Goal: Check status: Check status

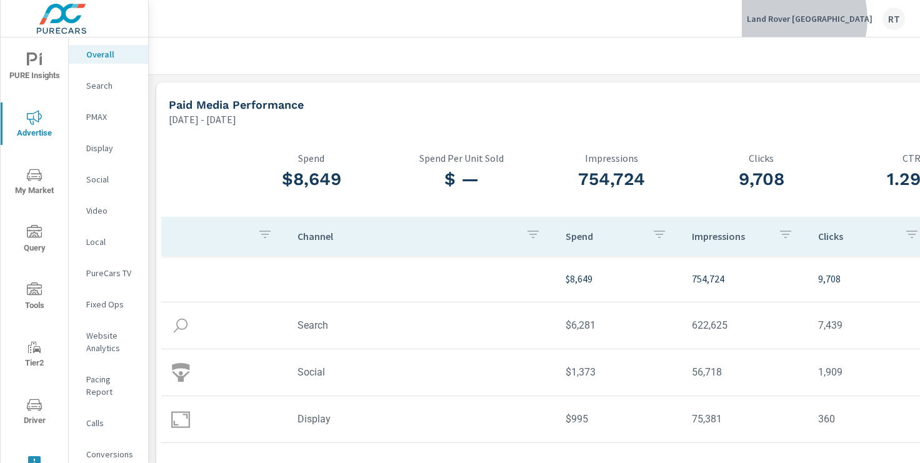
click at [826, 19] on p "Land Rover Pasadena" at bounding box center [810, 18] width 126 height 11
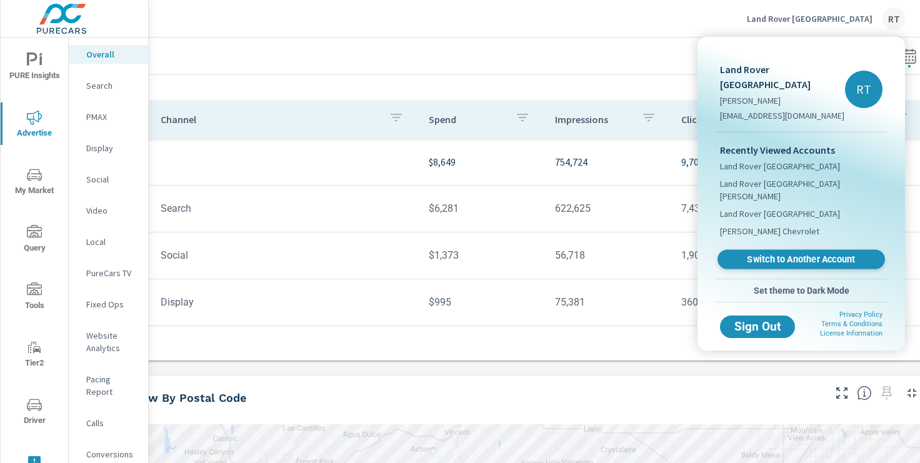
click at [764, 250] on link "Switch to Another Account" at bounding box center [802, 259] width 168 height 19
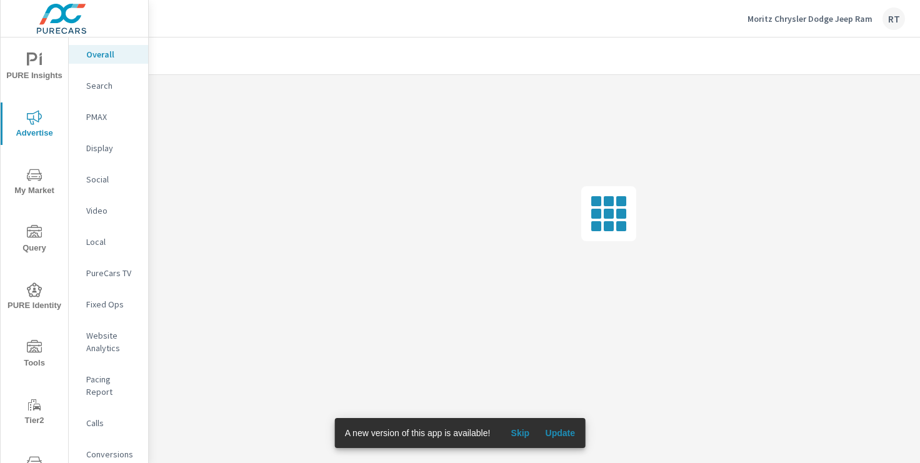
click at [523, 433] on span "Skip" at bounding box center [520, 433] width 30 height 11
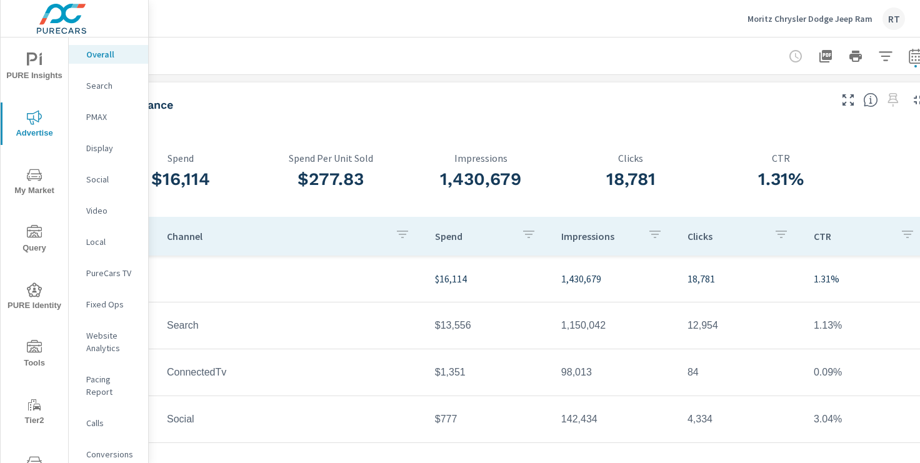
scroll to position [0, 154]
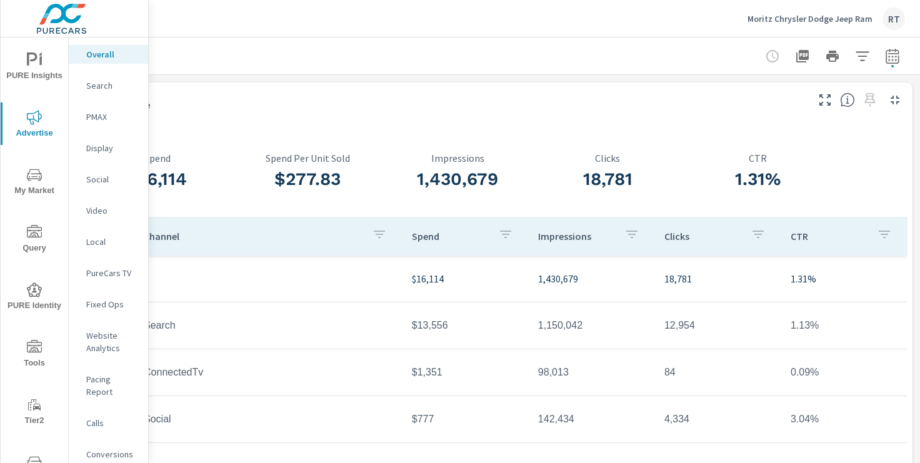
click at [100, 116] on p "PMAX" at bounding box center [112, 117] width 52 height 13
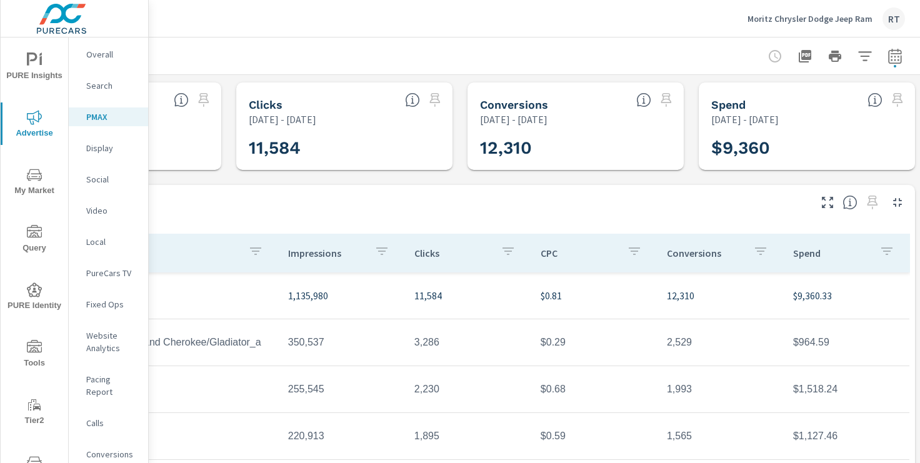
scroll to position [0, 154]
click at [886, 54] on icon "button" at bounding box center [892, 56] width 15 height 15
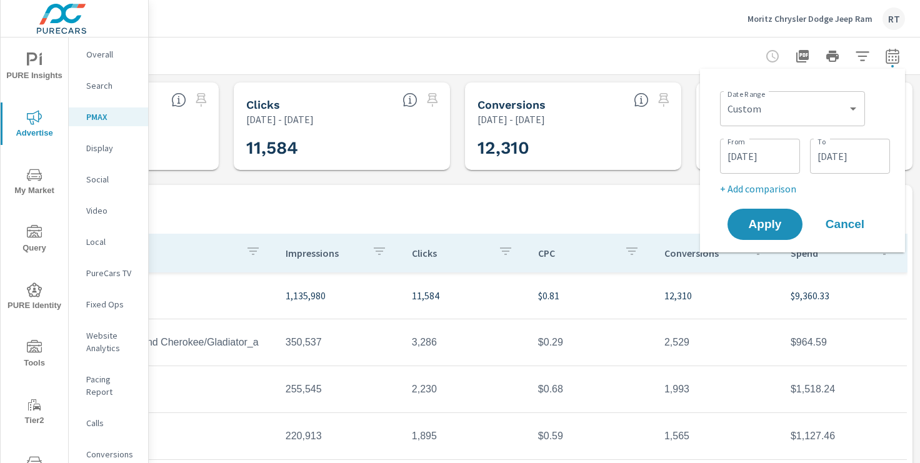
click at [775, 187] on p "+ Add comparison" at bounding box center [805, 188] width 170 height 15
select select "Previous period"
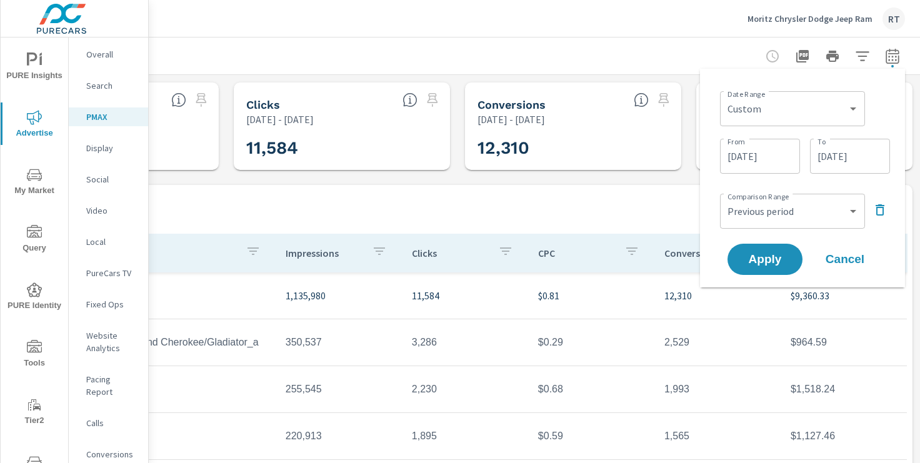
click at [878, 211] on icon "button" at bounding box center [880, 210] width 15 height 15
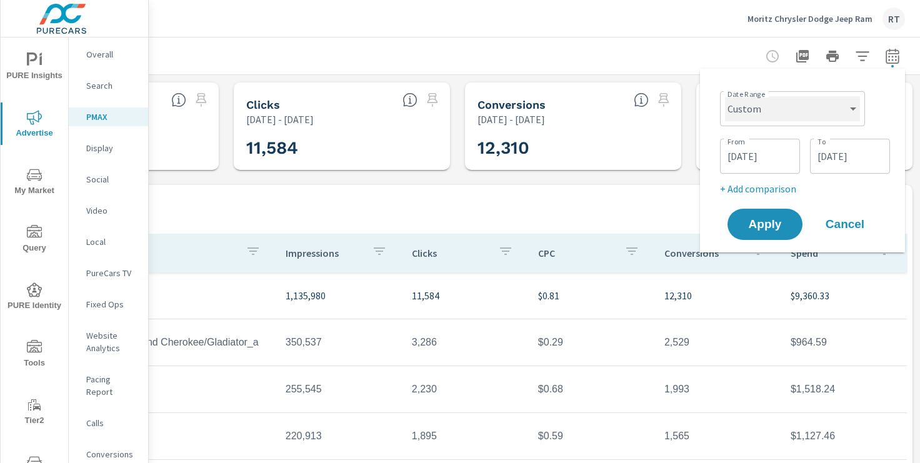
click at [856, 106] on select "Custom [DATE] Last week Last 7 days Last 14 days Last 30 days Last 45 days Last…" at bounding box center [792, 108] width 135 height 25
click at [725, 96] on select "Custom [DATE] Last week Last 7 days Last 14 days Last 30 days Last 45 days Last…" at bounding box center [792, 108] width 135 height 25
select select "Last month"
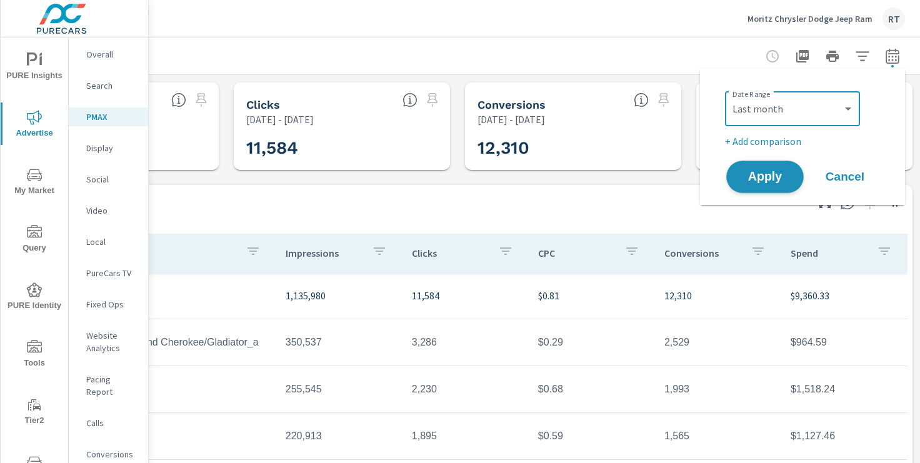
click at [764, 173] on span "Apply" at bounding box center [765, 177] width 51 height 12
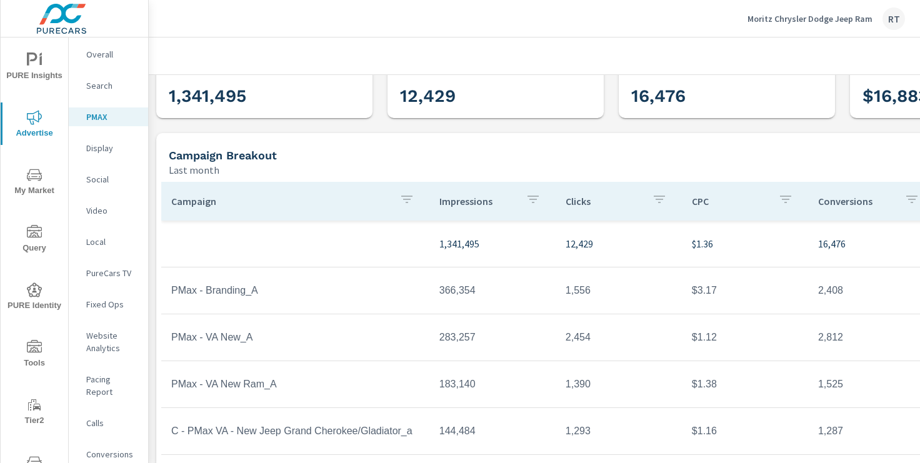
scroll to position [124, 0]
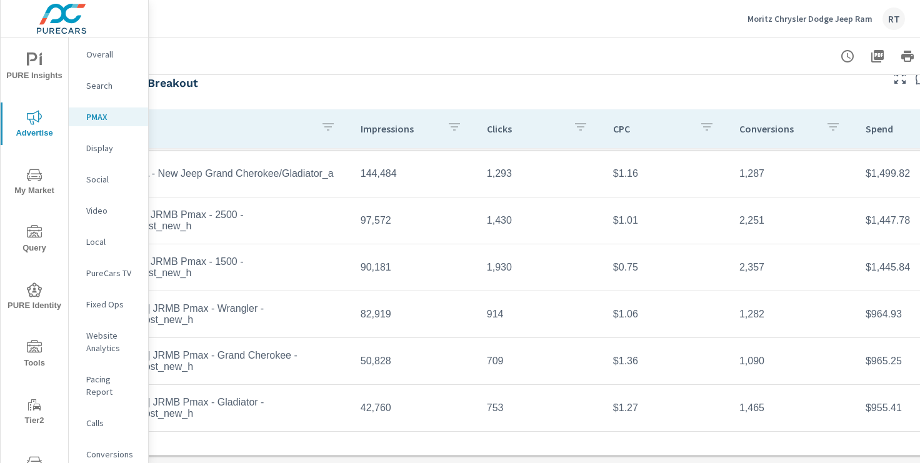
scroll to position [124, 0]
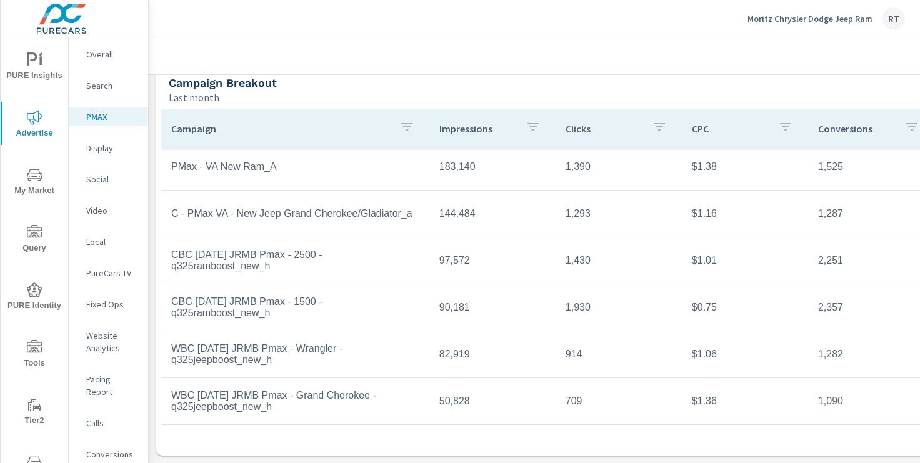
scroll to position [89, 0]
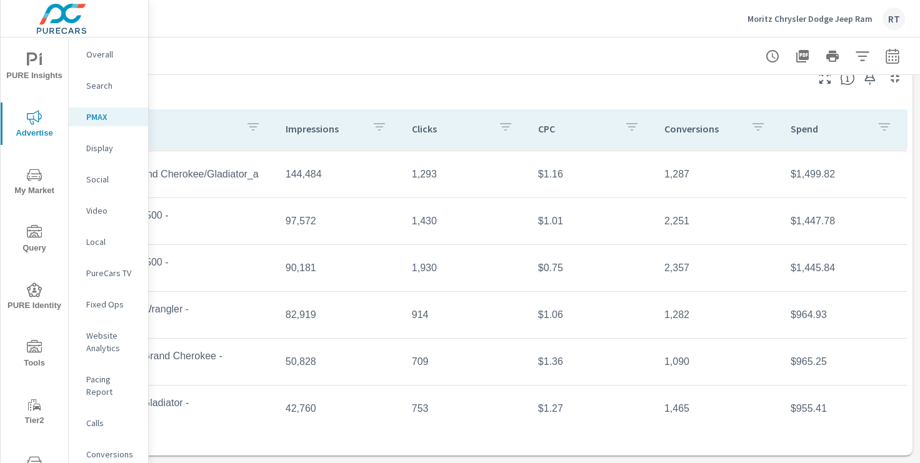
scroll to position [124, 0]
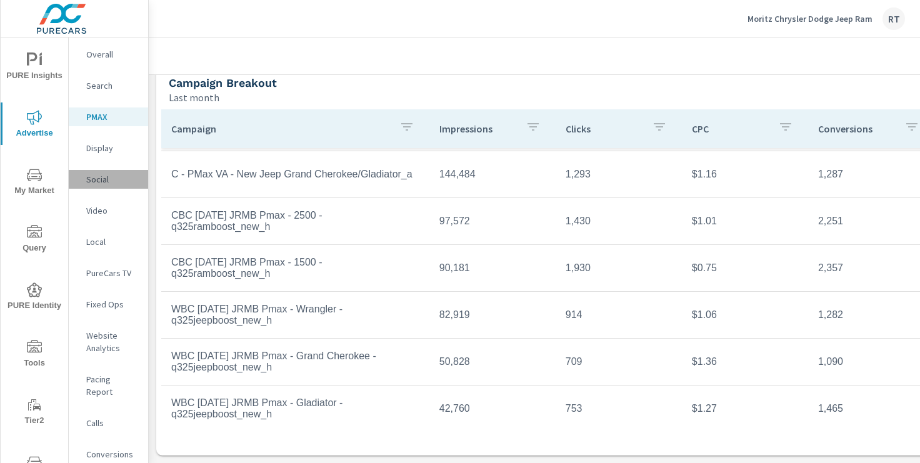
click at [100, 179] on p "Social" at bounding box center [112, 179] width 52 height 13
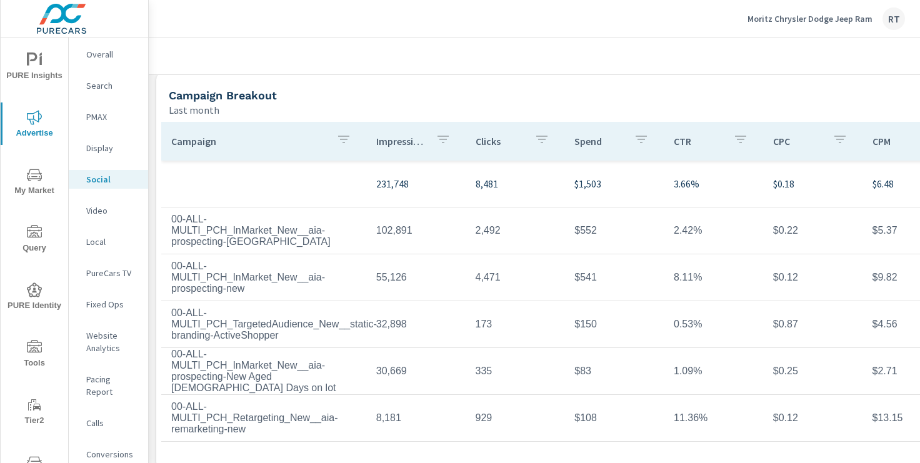
scroll to position [432, 0]
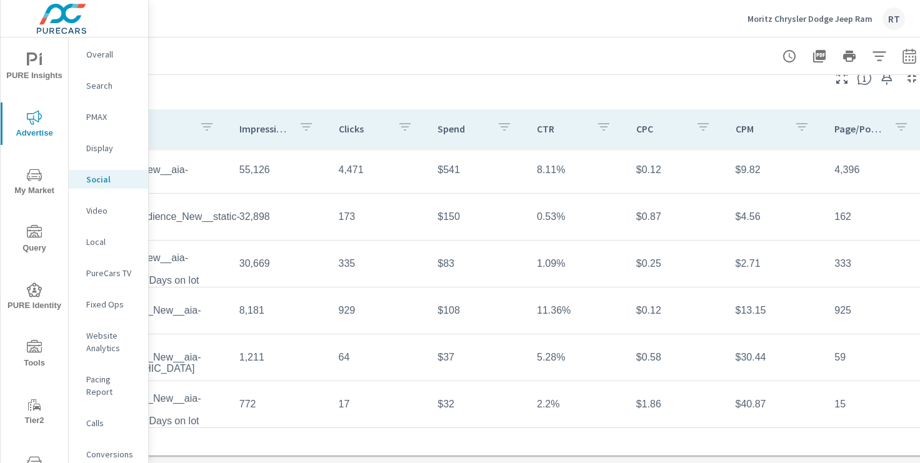
scroll to position [432, 154]
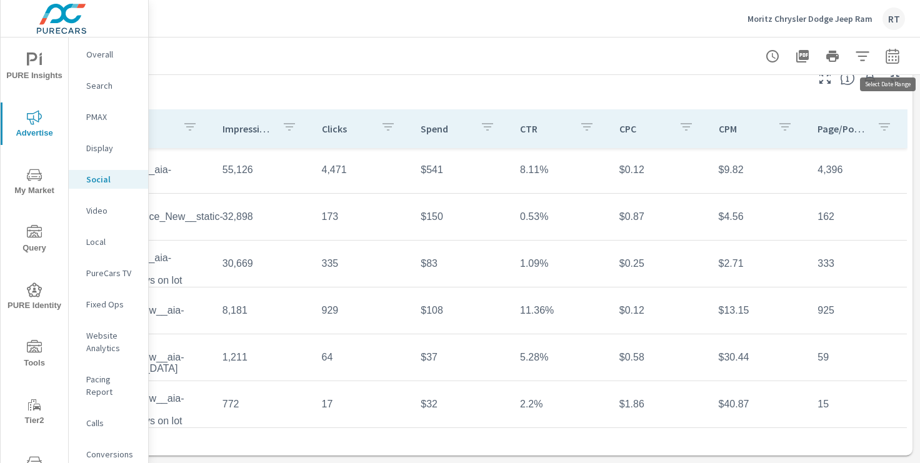
click at [898, 57] on icon "button" at bounding box center [892, 56] width 15 height 15
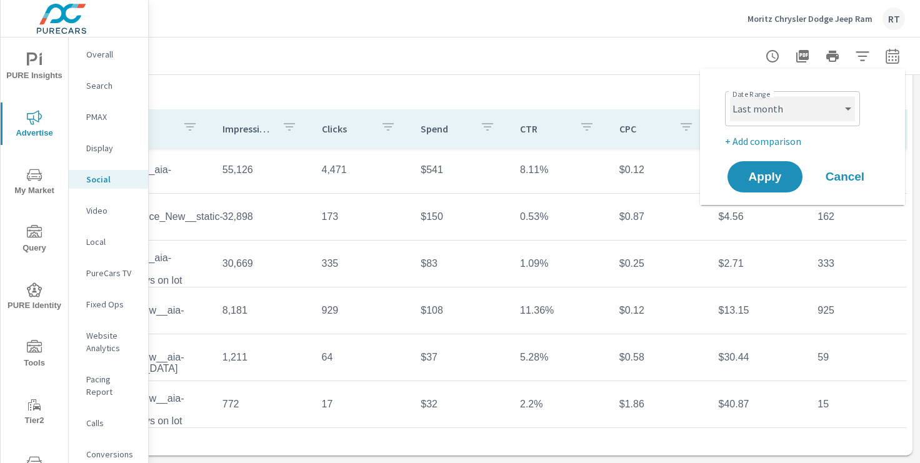
click at [790, 113] on select "Custom [DATE] Last week Last 7 days Last 14 days Last 30 days Last 45 days Last…" at bounding box center [792, 108] width 125 height 25
click at [730, 96] on select "Custom [DATE] Last week Last 7 days Last 14 days Last 30 days Last 45 days Last…" at bounding box center [792, 108] width 125 height 25
select select "Month to date"
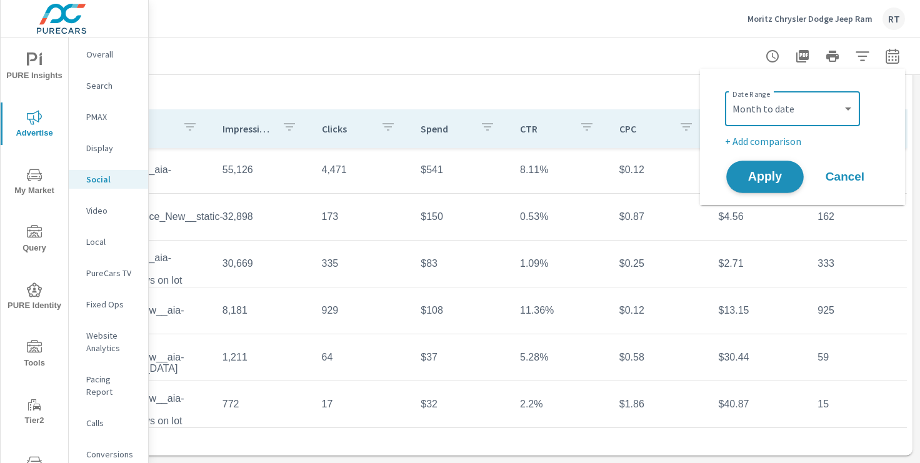
click at [760, 180] on span "Apply" at bounding box center [765, 177] width 51 height 12
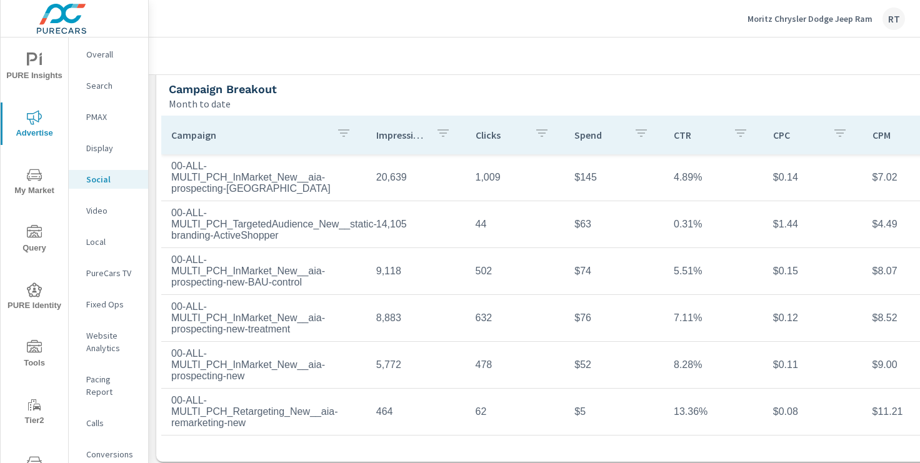
scroll to position [432, 0]
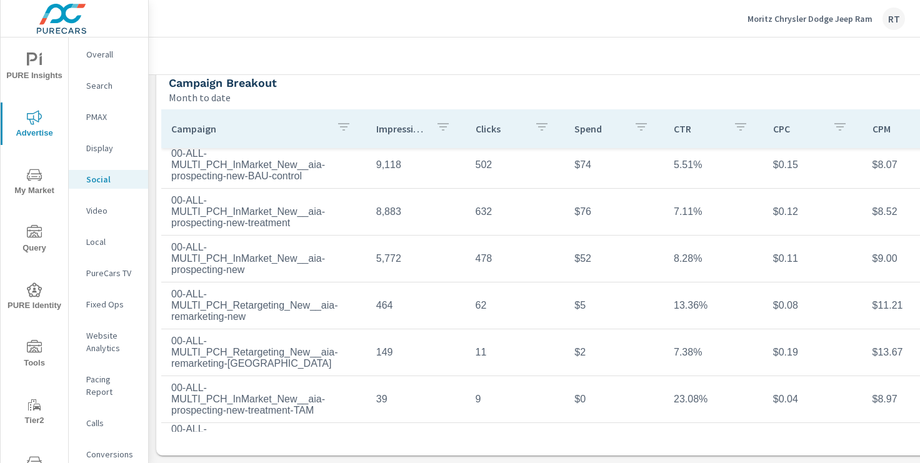
scroll to position [236, 0]
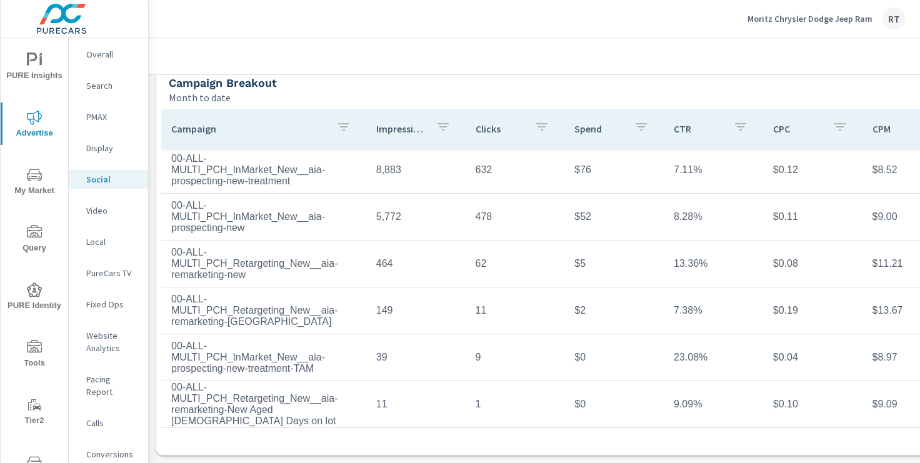
click at [101, 119] on p "PMAX" at bounding box center [112, 117] width 52 height 13
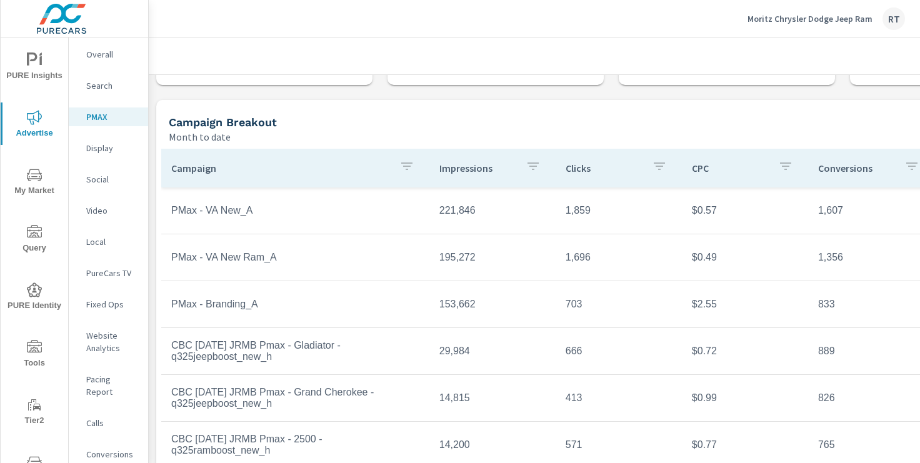
scroll to position [124, 0]
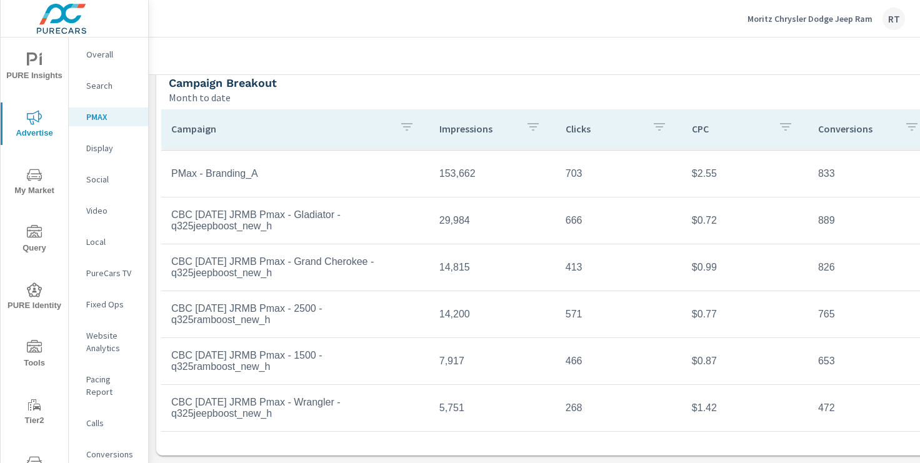
scroll to position [124, 154]
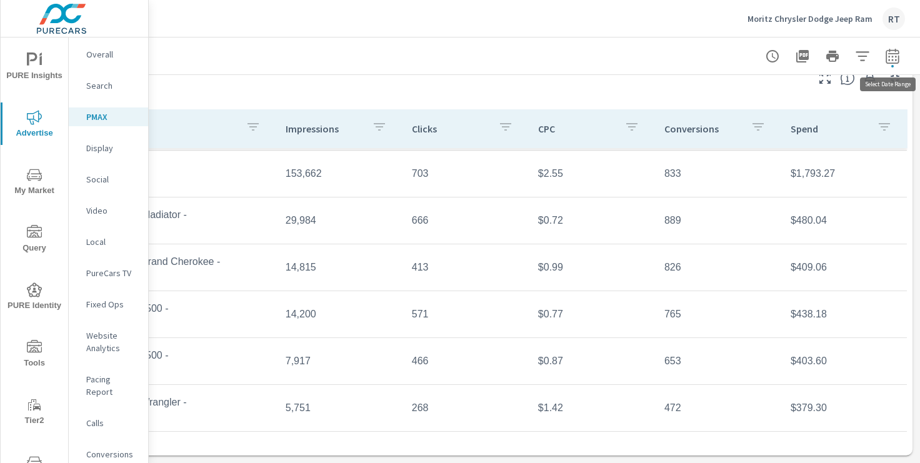
click at [895, 55] on icon "button" at bounding box center [892, 56] width 15 height 15
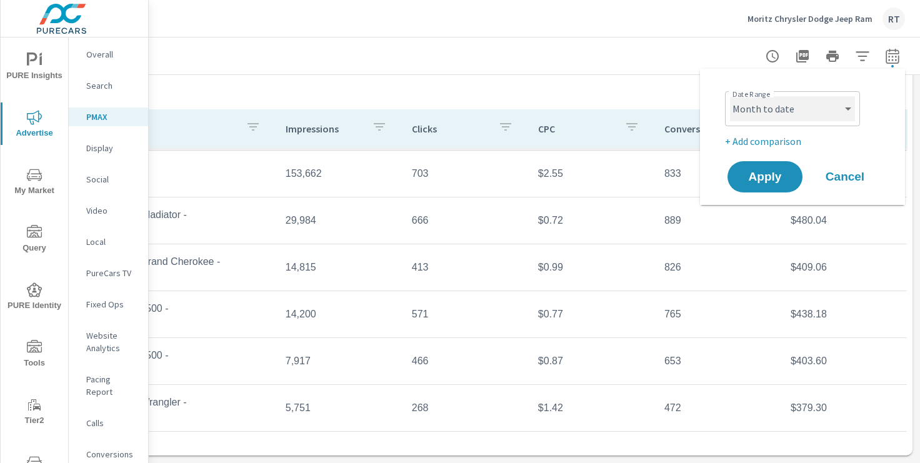
click at [844, 110] on select "Custom [DATE] Last week Last 7 days Last 14 days Last 30 days Last 45 days Last…" at bounding box center [792, 108] width 125 height 25
click at [730, 96] on select "Custom [DATE] Last week Last 7 days Last 14 days Last 30 days Last 45 days Last…" at bounding box center [792, 108] width 125 height 25
select select "custom"
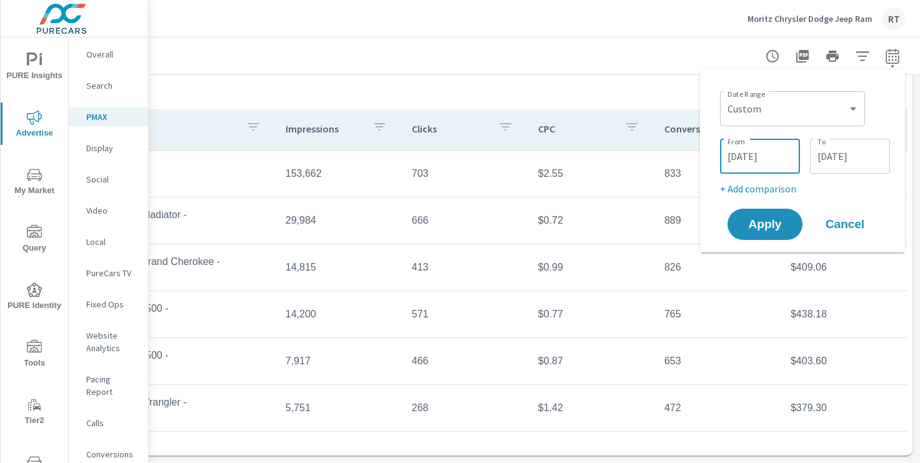
click at [784, 160] on input "[DATE]" at bounding box center [760, 156] width 70 height 25
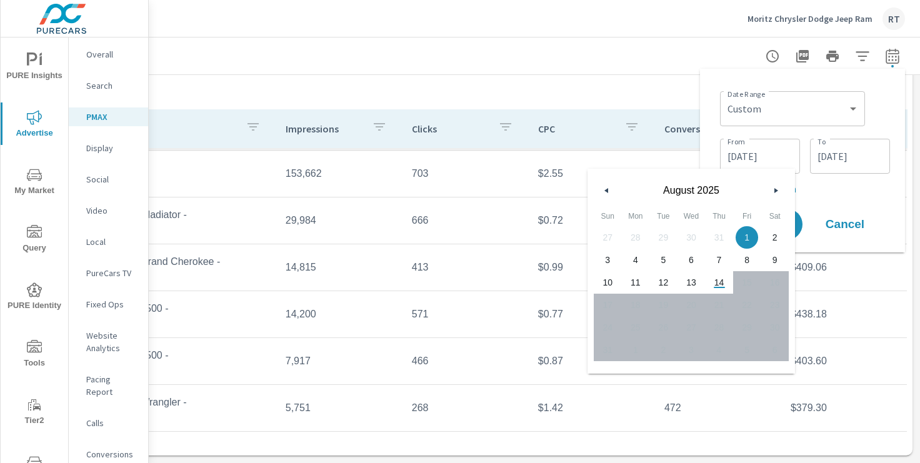
click at [608, 191] on icon "button" at bounding box center [605, 190] width 6 height 5
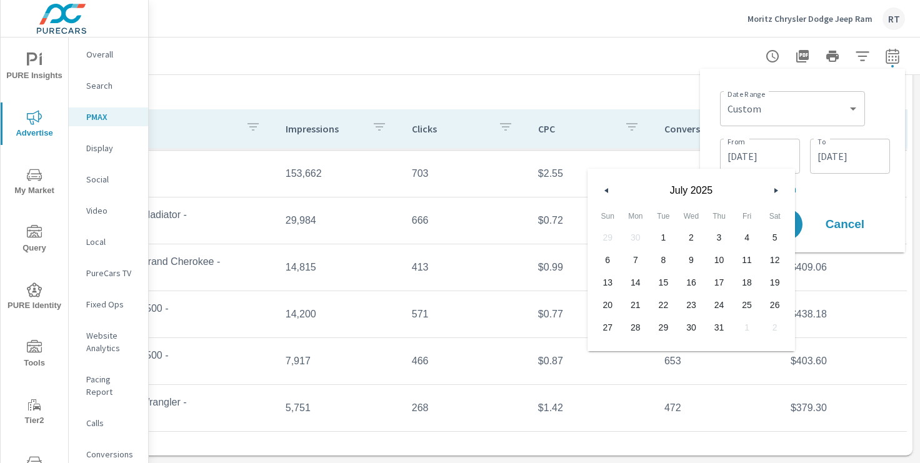
click at [608, 191] on icon "button" at bounding box center [605, 190] width 6 height 5
click at [610, 239] on span "1" at bounding box center [608, 237] width 28 height 16
type input "[DATE]"
click at [882, 157] on input "[DATE]" at bounding box center [850, 156] width 70 height 25
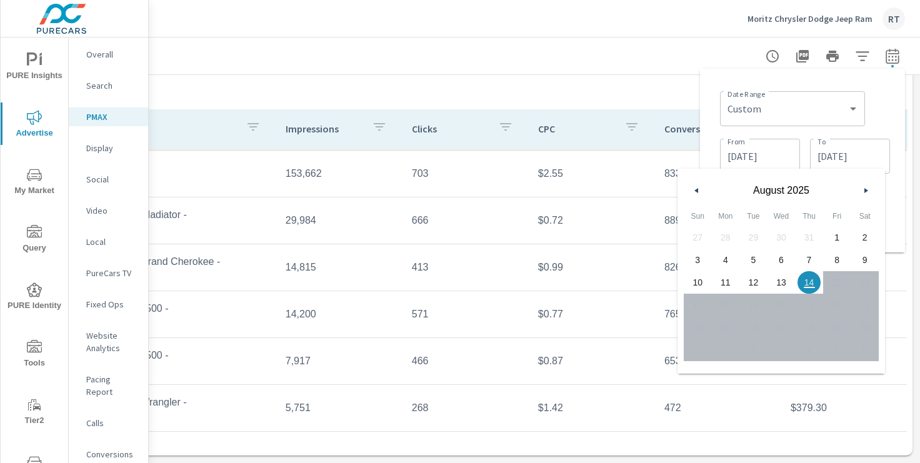
click at [697, 193] on icon "button" at bounding box center [695, 190] width 6 height 5
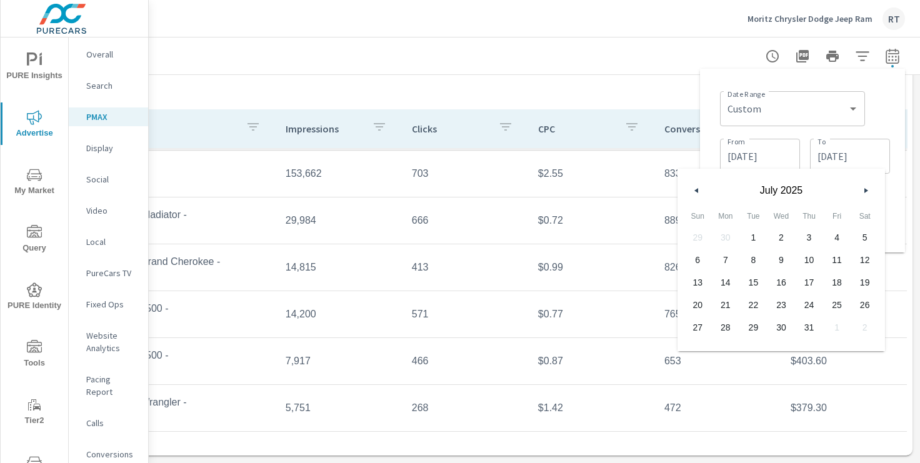
click at [697, 193] on icon "button" at bounding box center [695, 190] width 6 height 5
click at [725, 328] on span "30" at bounding box center [726, 328] width 28 height 16
type input "[DATE]"
click at [899, 212] on div "Date Range Custom [DATE] Last week Last 7 days Last 14 days Last 30 days Last 4…" at bounding box center [802, 161] width 205 height 184
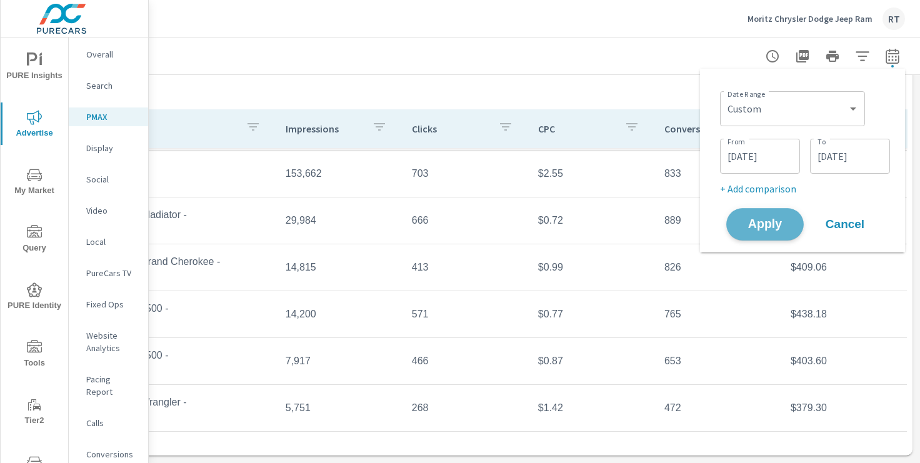
click at [770, 223] on span "Apply" at bounding box center [765, 225] width 51 height 12
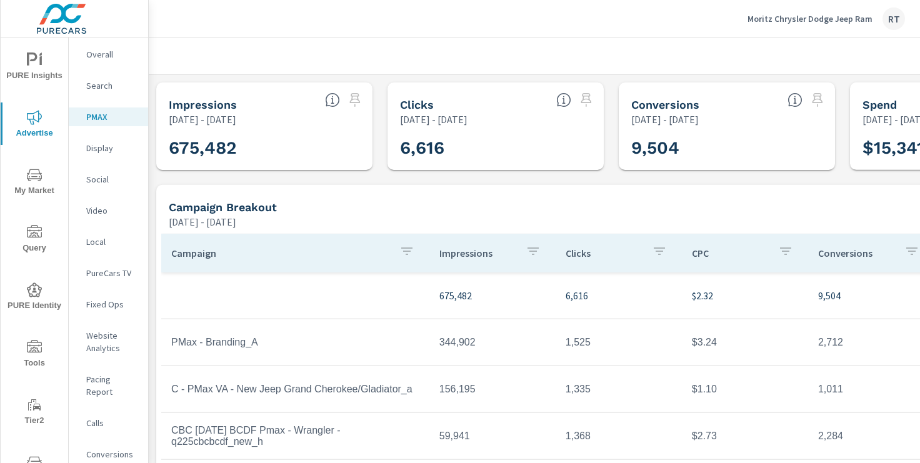
scroll to position [91, 0]
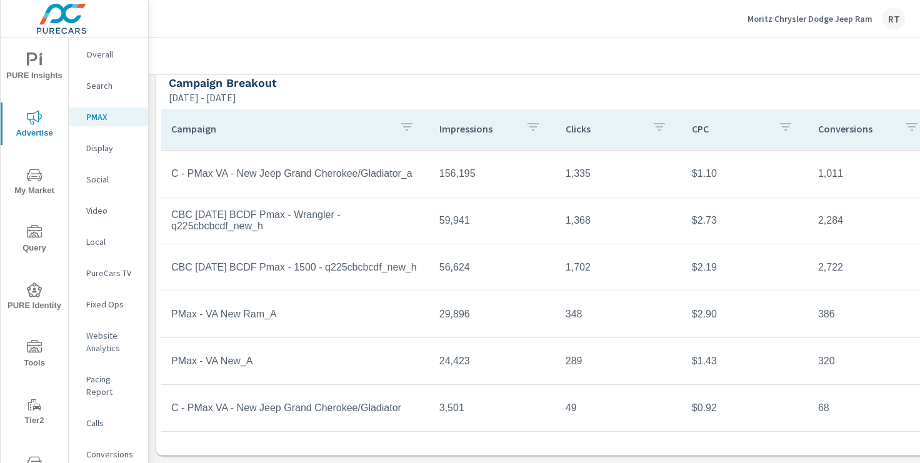
scroll to position [124, 154]
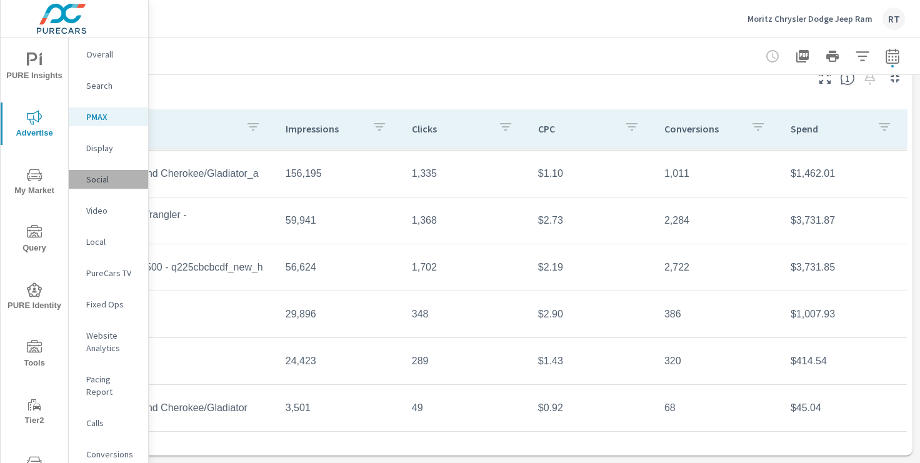
click at [100, 180] on p "Social" at bounding box center [112, 179] width 52 height 13
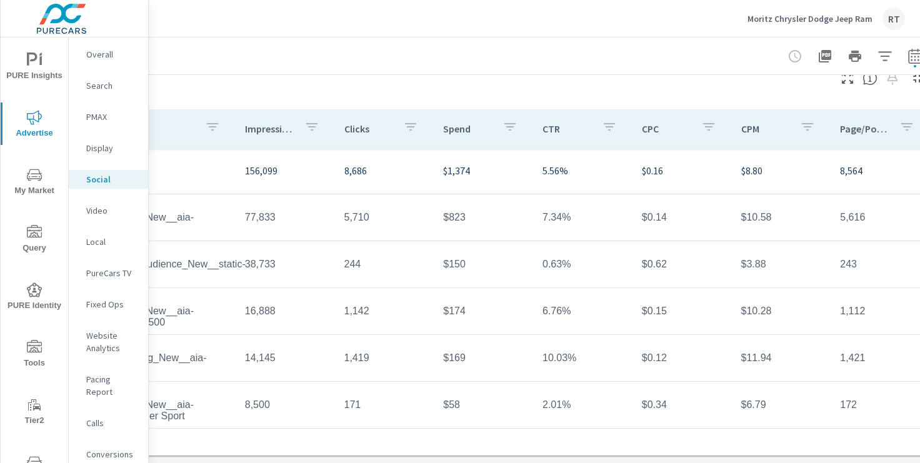
scroll to position [432, 154]
